Goal: Task Accomplishment & Management: Use online tool/utility

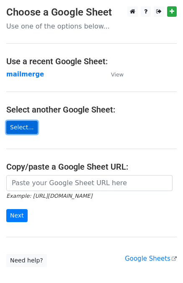
click at [22, 125] on link "Select..." at bounding box center [21, 127] width 31 height 13
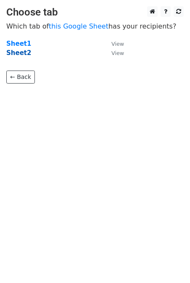
click at [10, 51] on strong "Sheet2" at bounding box center [18, 53] width 25 height 8
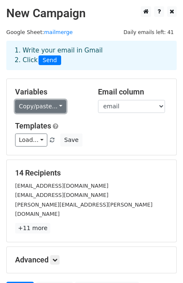
click at [55, 108] on link "Copy/paste..." at bounding box center [40, 106] width 51 height 13
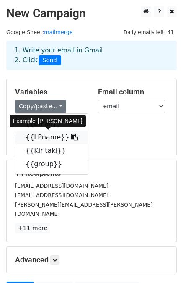
click at [51, 140] on link "{{LPname}}" at bounding box center [52, 137] width 73 height 13
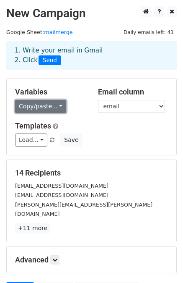
click at [55, 107] on link "Copy/paste..." at bounding box center [40, 106] width 51 height 13
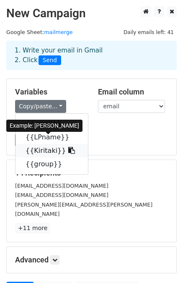
click at [45, 149] on link "{{Kiritaki}}" at bounding box center [52, 150] width 73 height 13
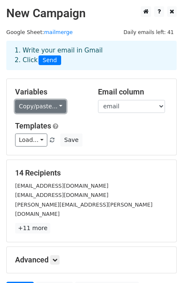
click at [56, 105] on link "Copy/paste..." at bounding box center [40, 106] width 51 height 13
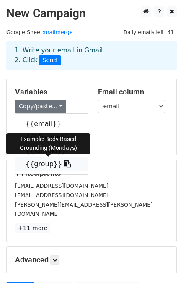
click at [42, 164] on link "{{group}}" at bounding box center [52, 163] width 73 height 13
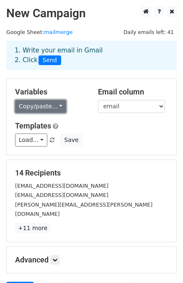
click at [57, 107] on link "Copy/paste..." at bounding box center [40, 106] width 51 height 13
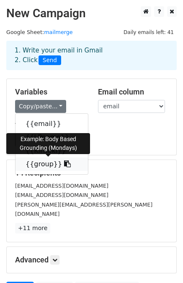
click at [47, 166] on link "{{group}}" at bounding box center [52, 163] width 73 height 13
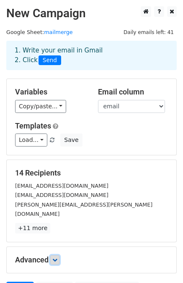
click at [56, 257] on icon at bounding box center [54, 259] width 5 height 5
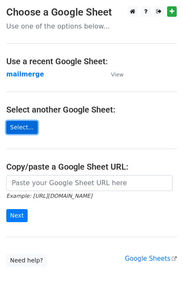
click at [17, 125] on link "Select..." at bounding box center [21, 127] width 31 height 13
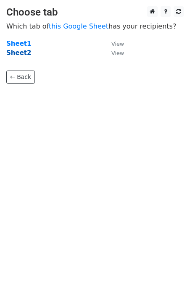
click at [18, 52] on strong "Sheet2" at bounding box center [18, 53] width 25 height 8
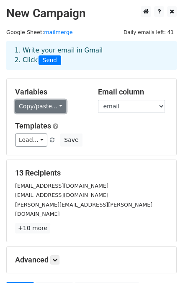
click at [50, 104] on link "Copy/paste..." at bounding box center [40, 106] width 51 height 13
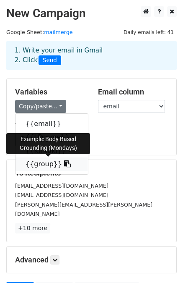
click at [41, 163] on link "{{group}}" at bounding box center [52, 163] width 73 height 13
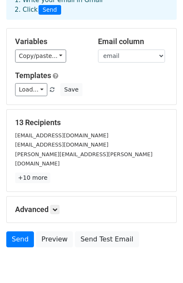
scroll to position [76, 0]
